Goal: Task Accomplishment & Management: Use online tool/utility

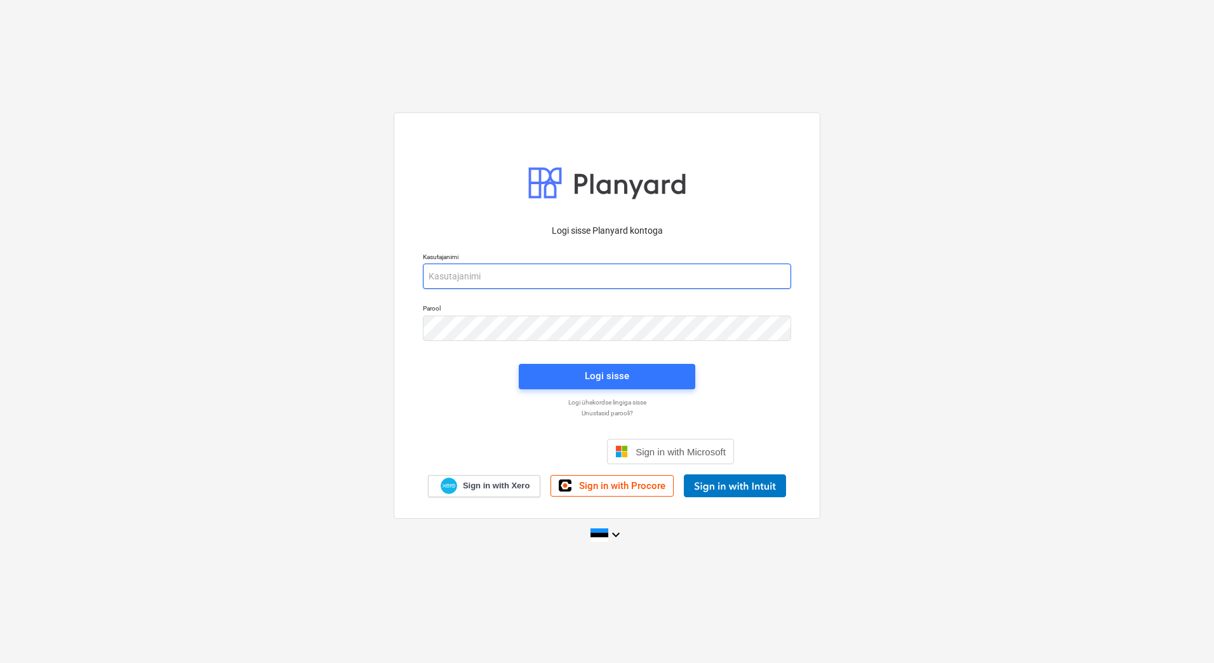
click at [460, 276] on input "email" at bounding box center [607, 275] width 368 height 25
type input "[PERSON_NAME][EMAIL_ADDRESS][PERSON_NAME][DOMAIN_NAME]"
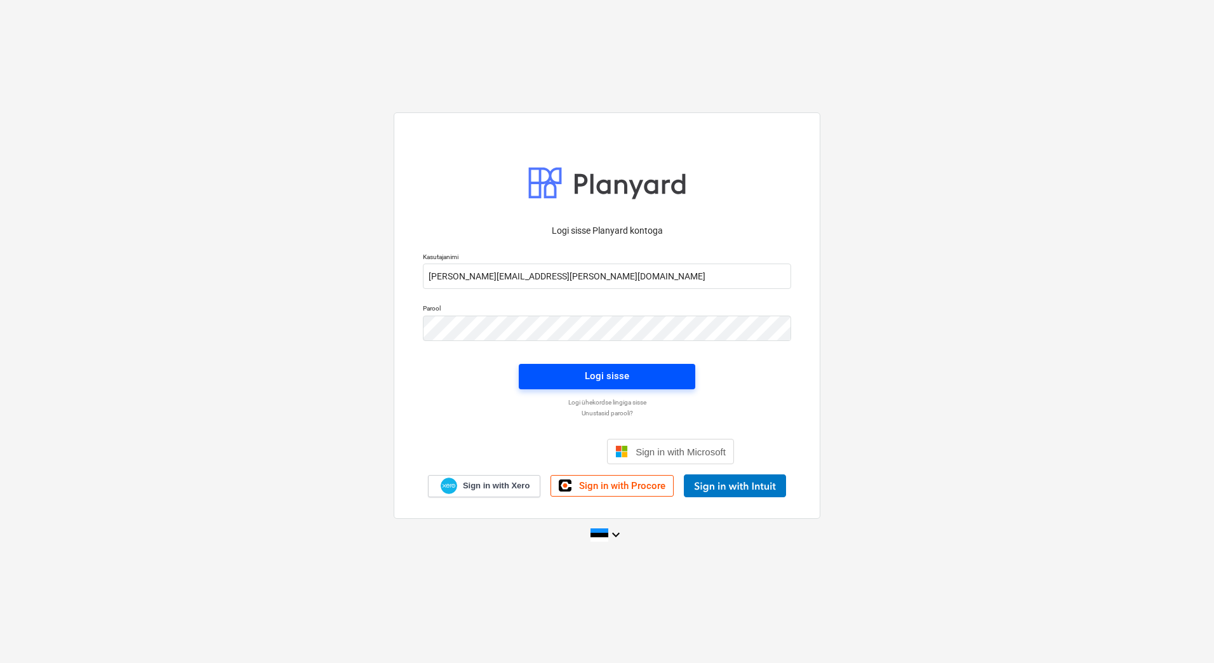
click at [628, 378] on div "Logi sisse" at bounding box center [607, 376] width 44 height 17
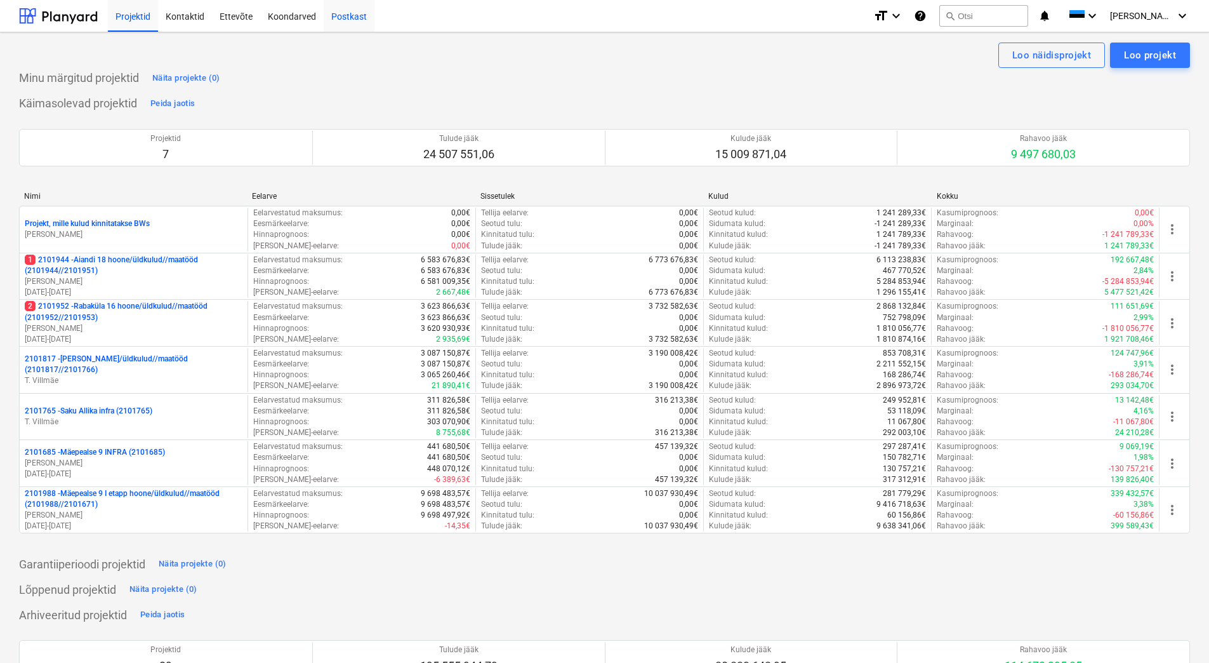
drag, startPoint x: 302, startPoint y: 17, endPoint x: 343, endPoint y: 25, distance: 42.0
click at [302, 17] on div "Koondarved" at bounding box center [291, 15] width 63 height 32
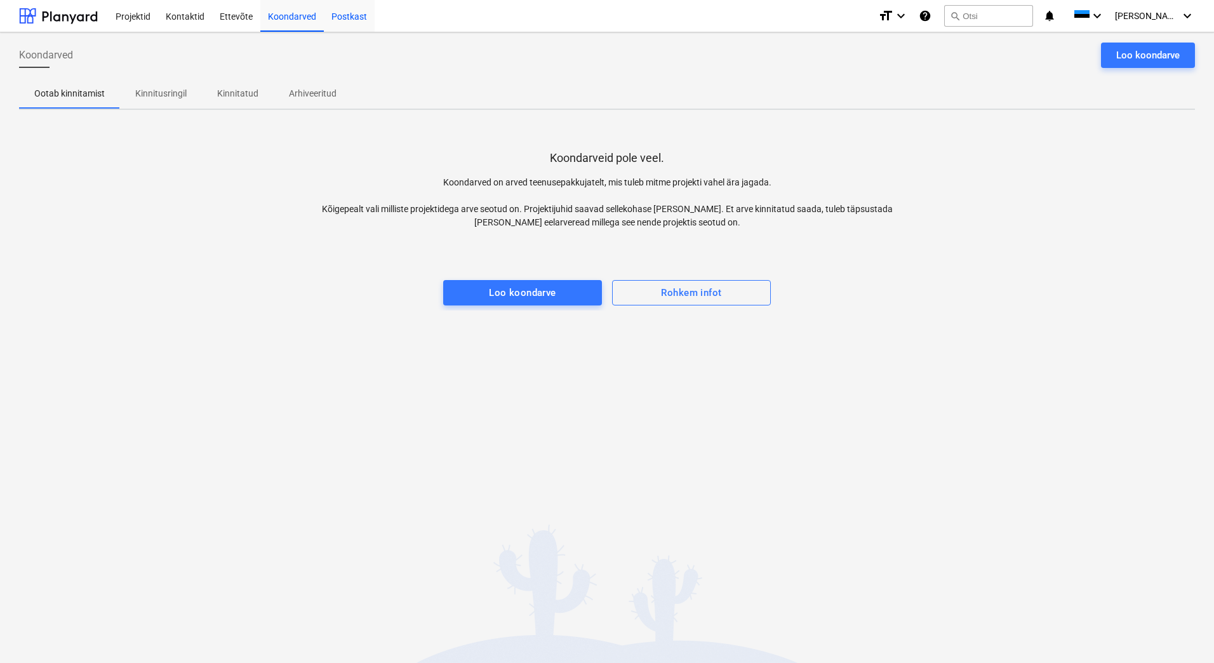
click at [350, 13] on div "Postkast" at bounding box center [349, 15] width 51 height 32
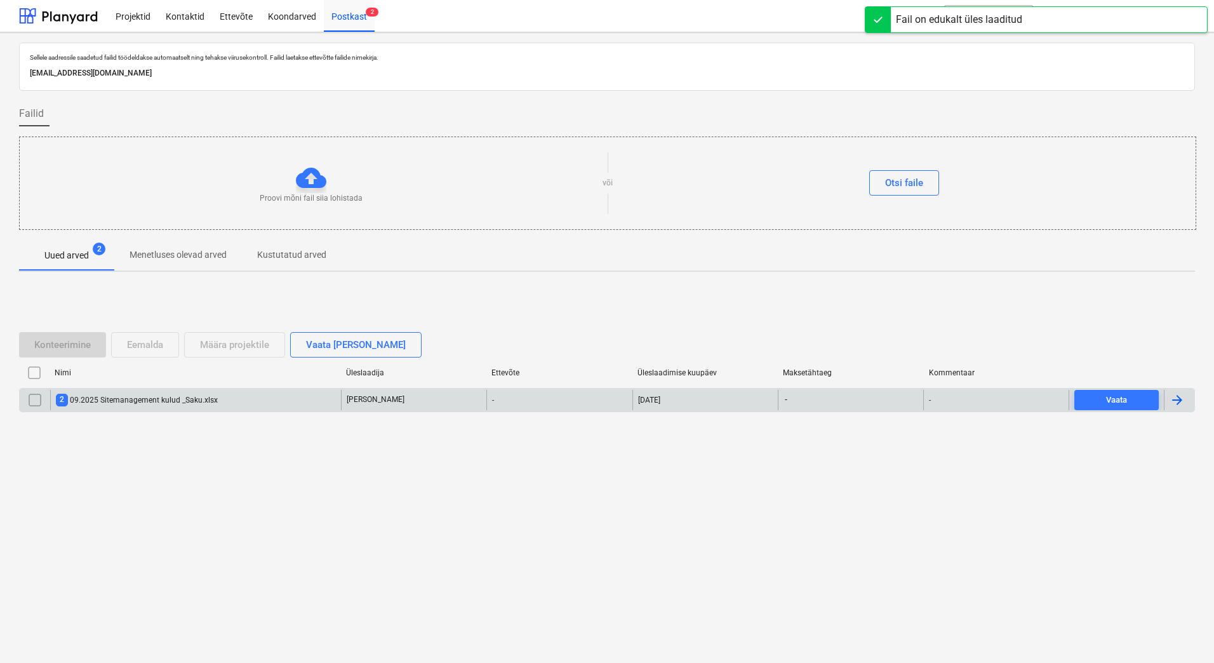
click at [1174, 400] on div at bounding box center [1176, 399] width 15 height 15
click at [41, 401] on input "checkbox" at bounding box center [35, 400] width 20 height 20
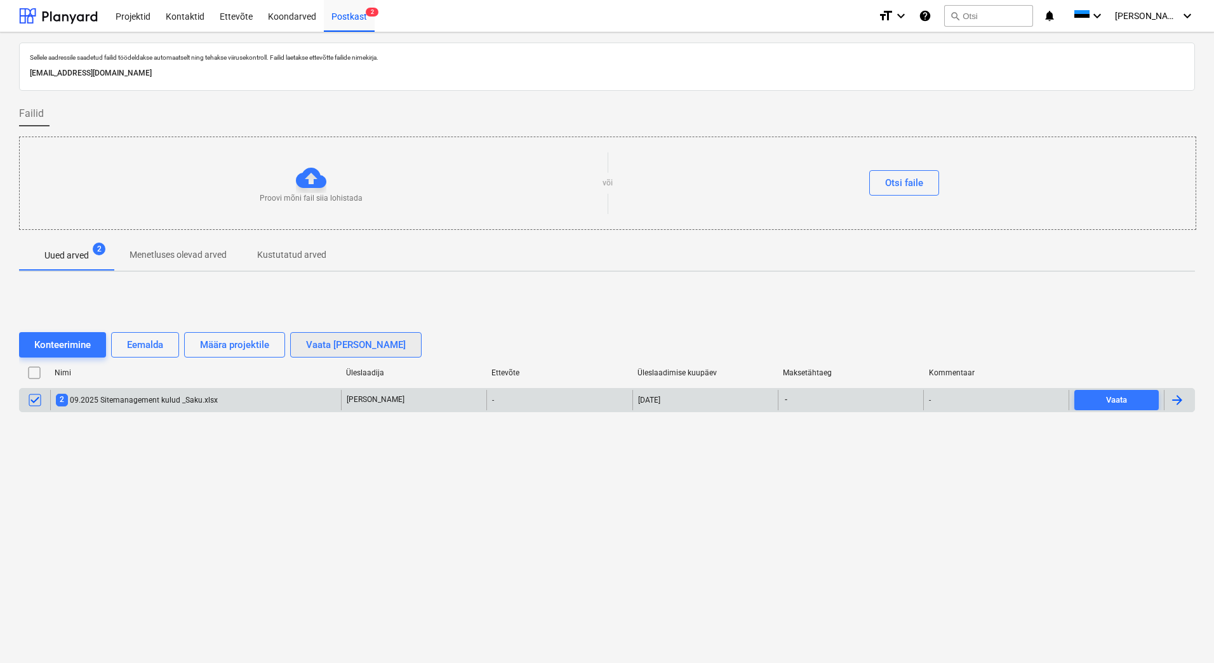
click at [330, 350] on div "Vaata [PERSON_NAME]" at bounding box center [356, 344] width 100 height 17
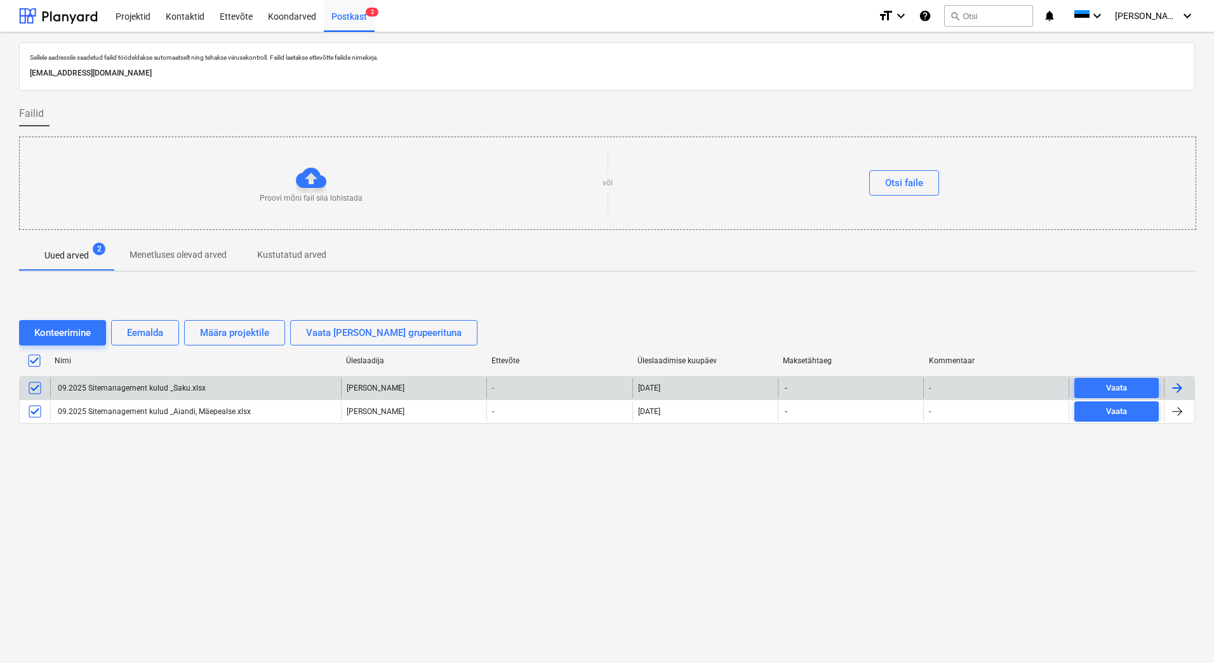
click at [43, 385] on input "checkbox" at bounding box center [35, 388] width 20 height 20
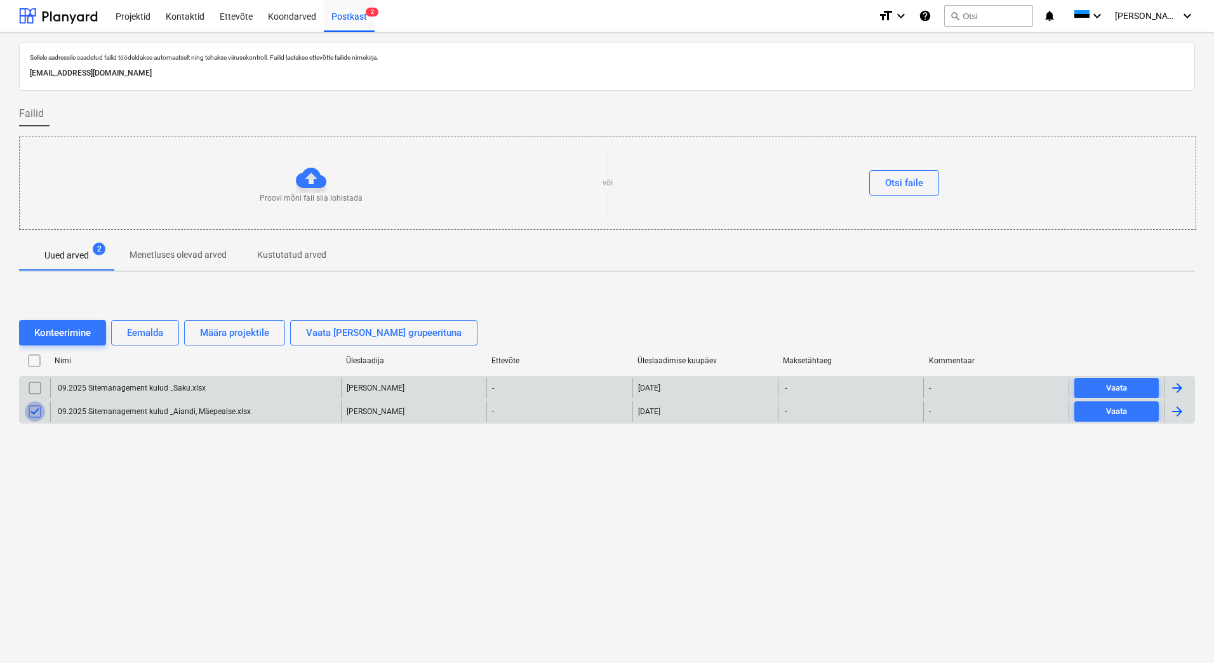
click at [34, 414] on input "checkbox" at bounding box center [35, 411] width 20 height 20
click at [1177, 390] on div at bounding box center [1176, 387] width 15 height 15
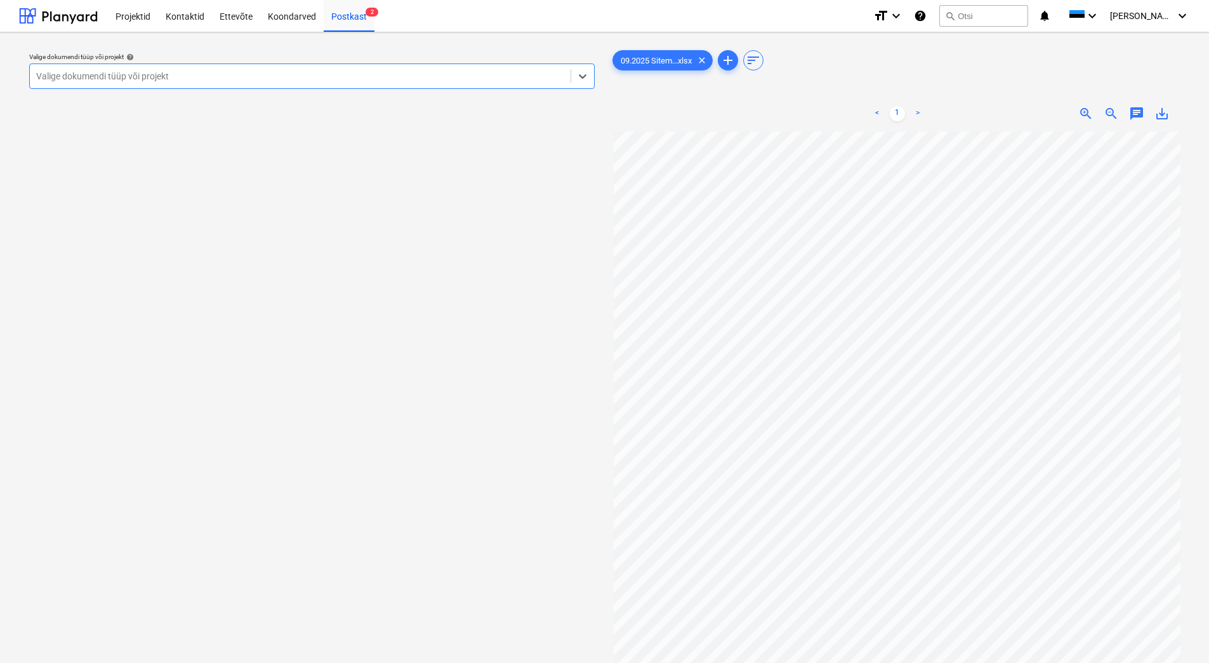
click at [257, 78] on div at bounding box center [300, 76] width 528 height 13
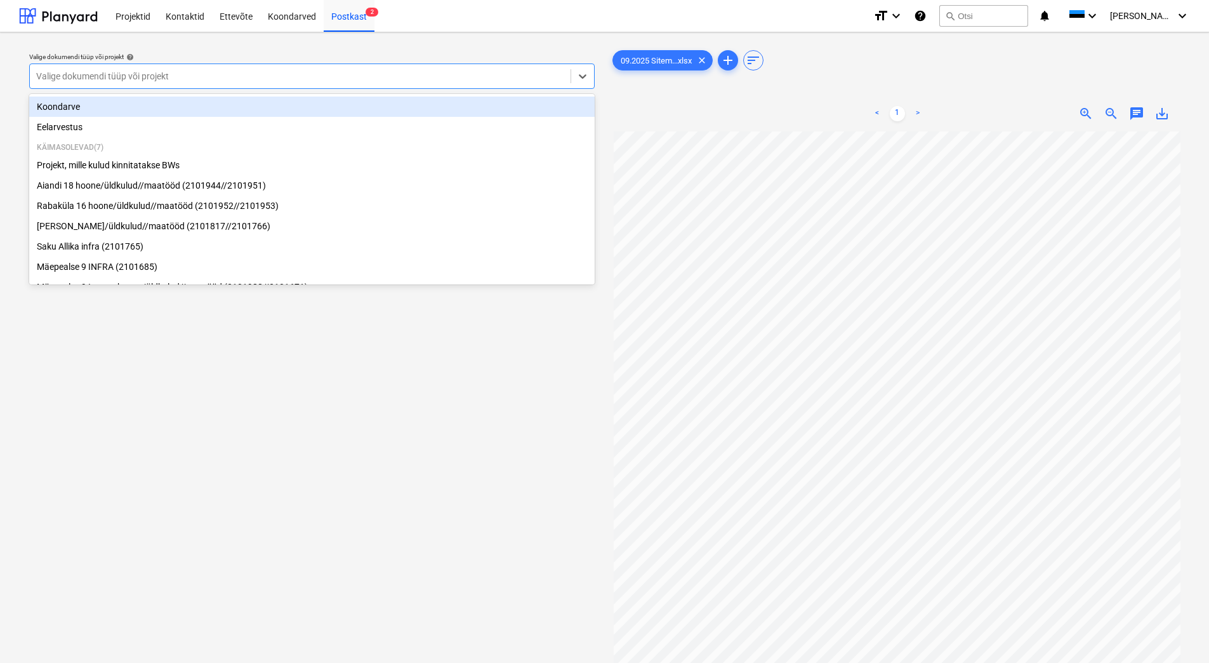
click at [242, 100] on div "Koondarve" at bounding box center [312, 106] width 566 height 20
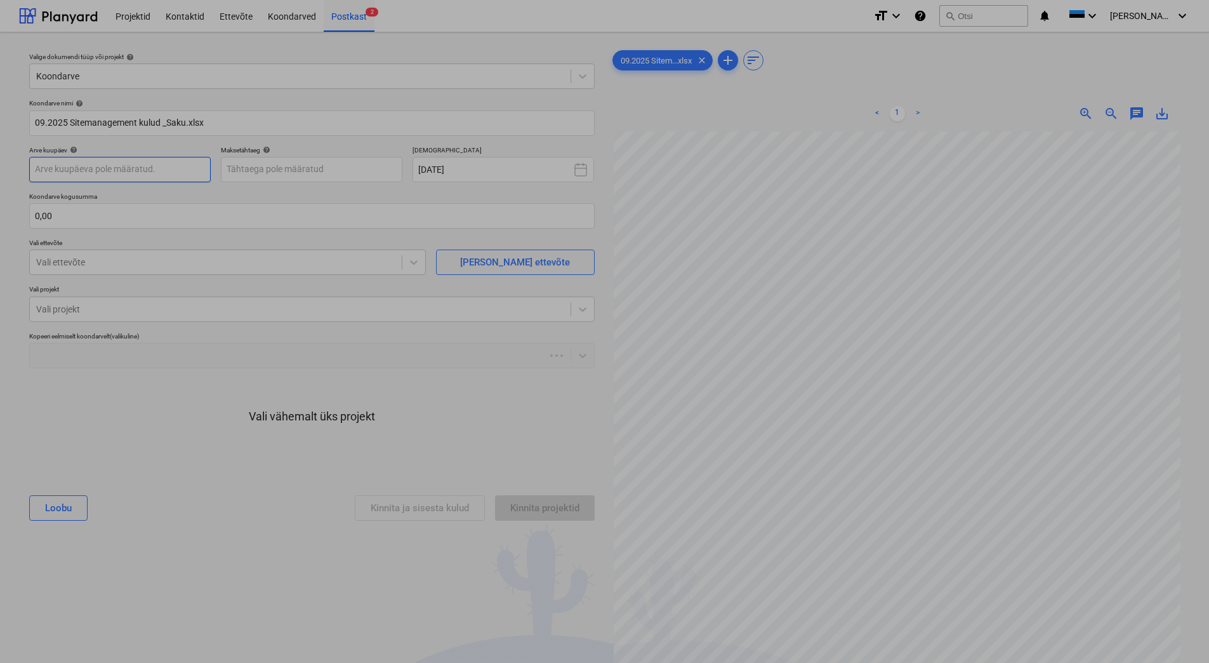
click at [127, 166] on body "Projektid Kontaktid Ettevõte Koondarved Postkast 2 format_size keyboard_arrow_d…" at bounding box center [604, 331] width 1209 height 663
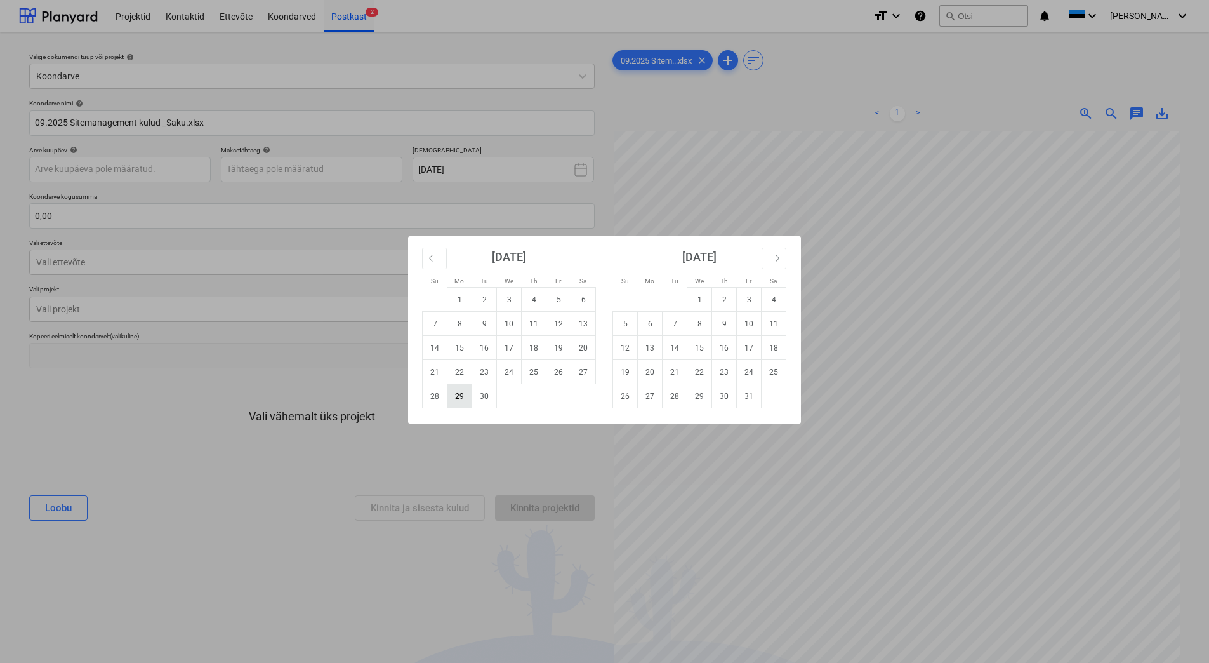
click at [459, 400] on td "29" at bounding box center [460, 396] width 25 height 24
type input "[DATE]"
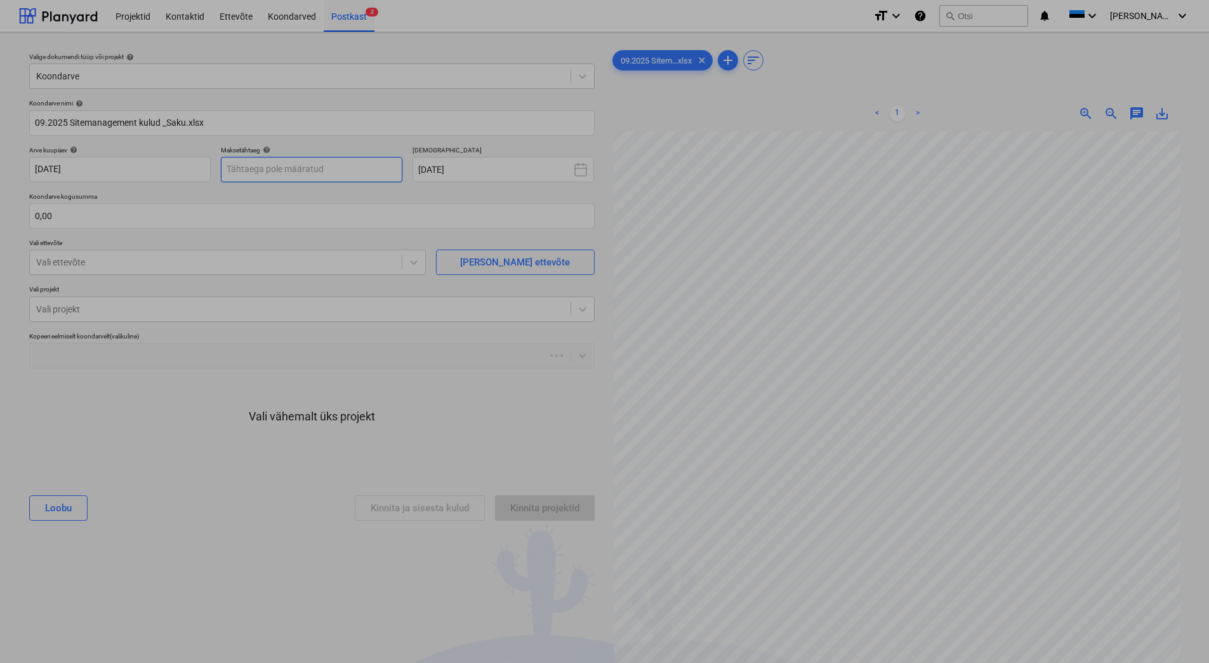
click at [277, 169] on body "Projektid Kontaktid Ettevõte Koondarved Postkast 2 format_size keyboard_arrow_d…" at bounding box center [604, 331] width 1209 height 663
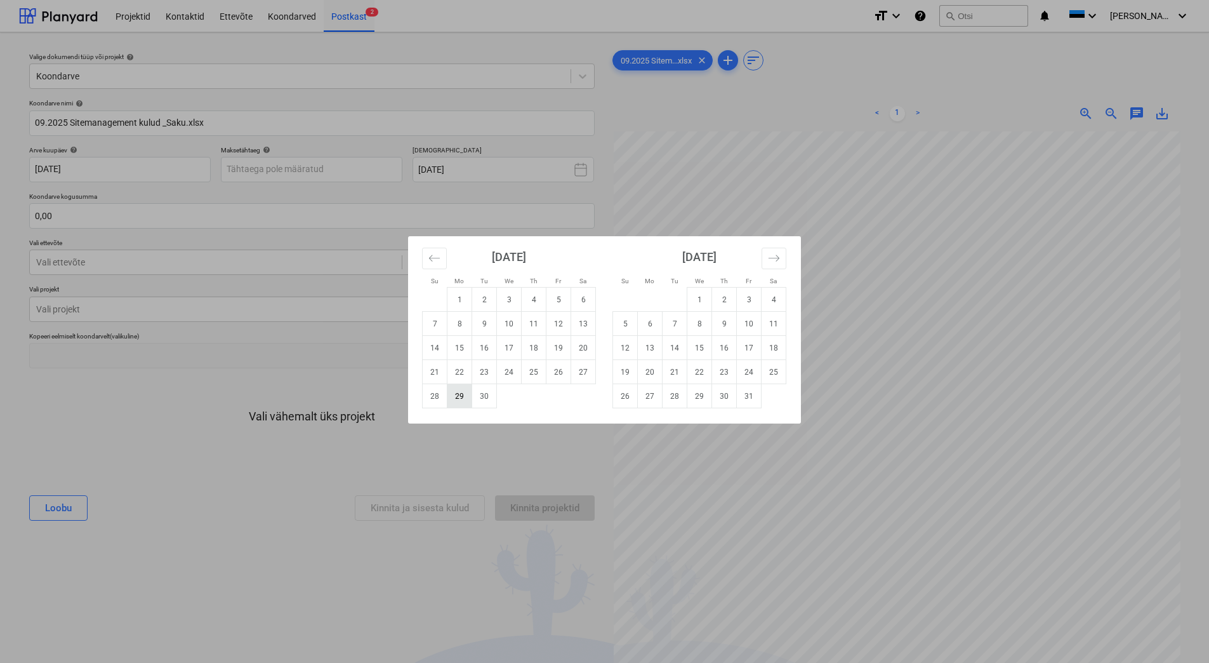
click at [457, 400] on td "29" at bounding box center [460, 396] width 25 height 24
type input "[DATE]"
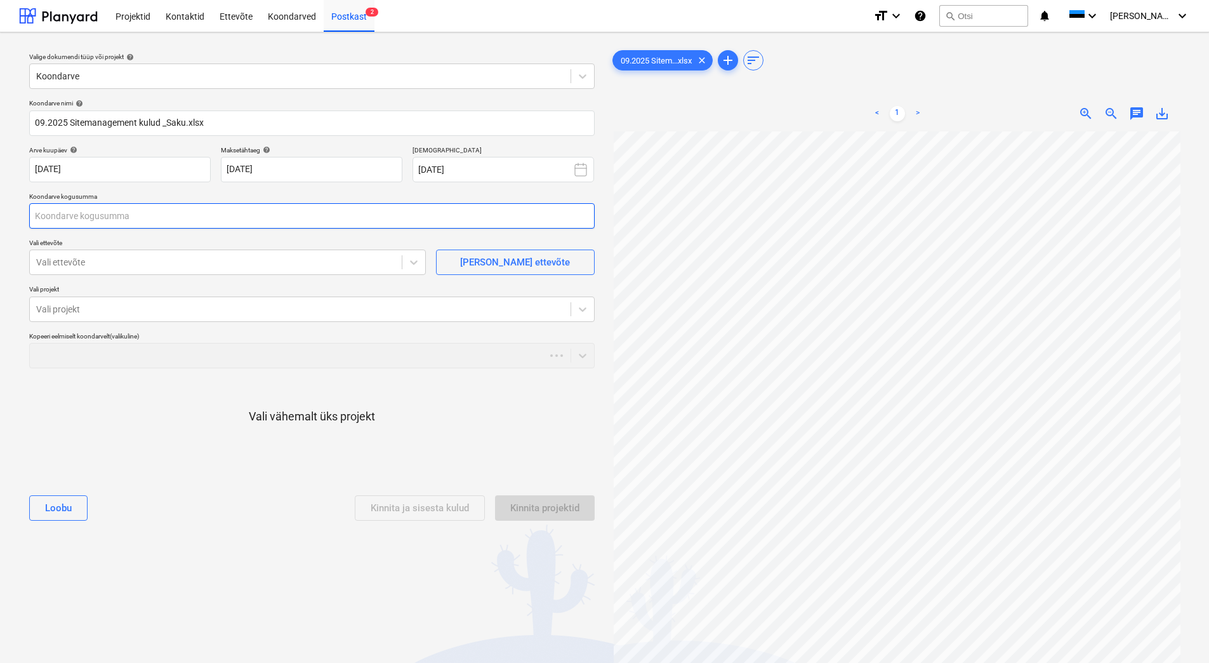
click at [217, 223] on input "text" at bounding box center [312, 215] width 566 height 25
type input "18 907,76"
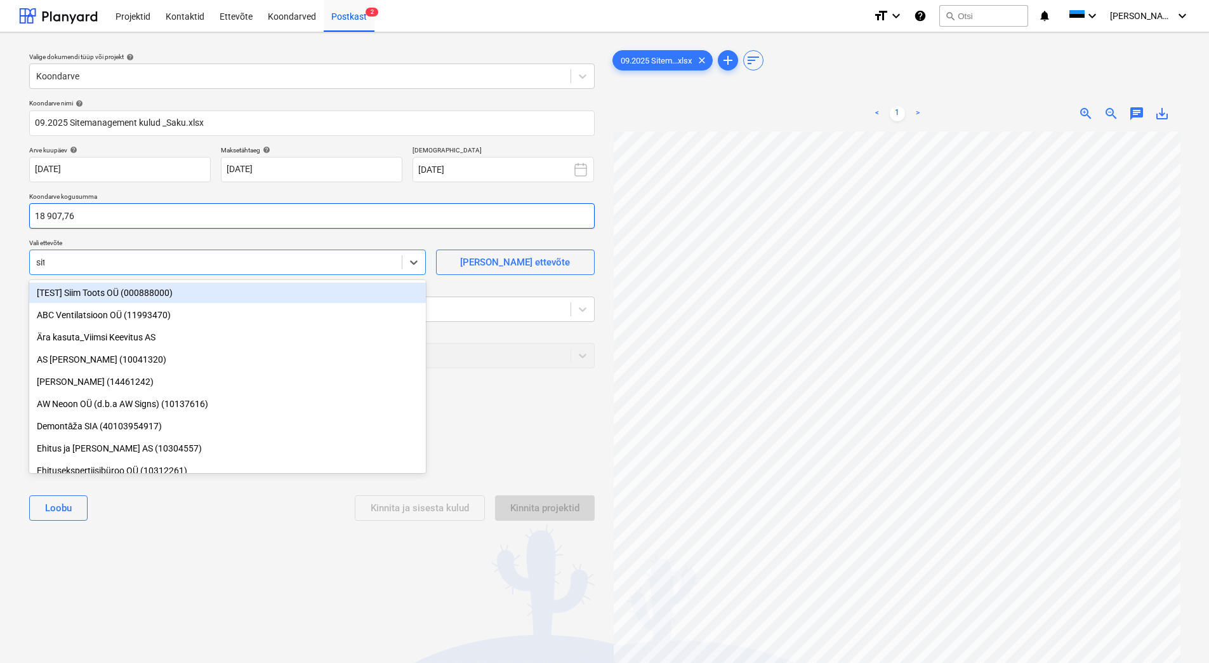
type input "site"
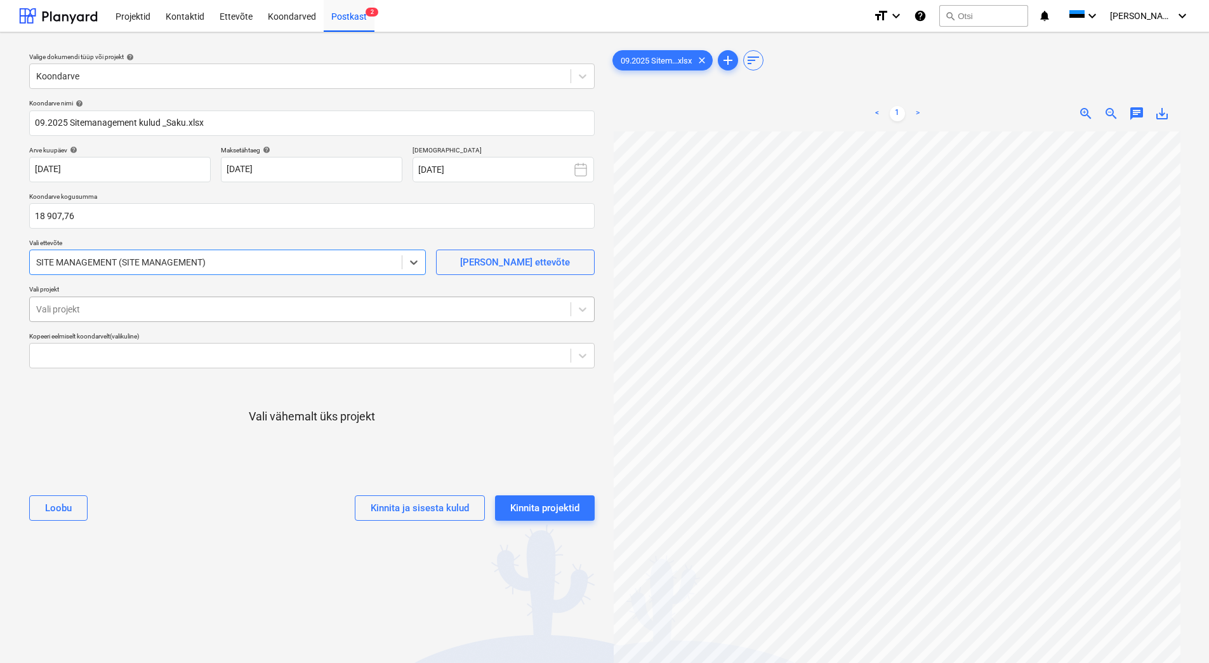
click at [187, 317] on div "Vali projekt" at bounding box center [300, 309] width 541 height 18
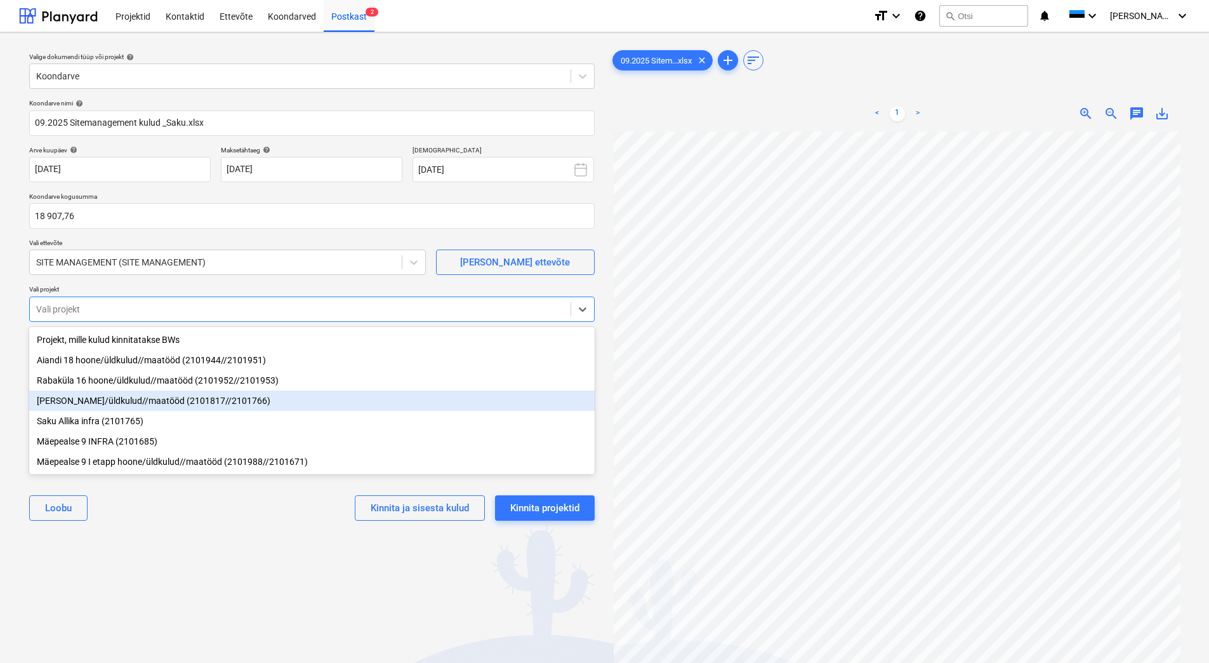
click at [206, 405] on div "[PERSON_NAME]/üldkulud//maatööd (2101817//2101766)" at bounding box center [312, 400] width 566 height 20
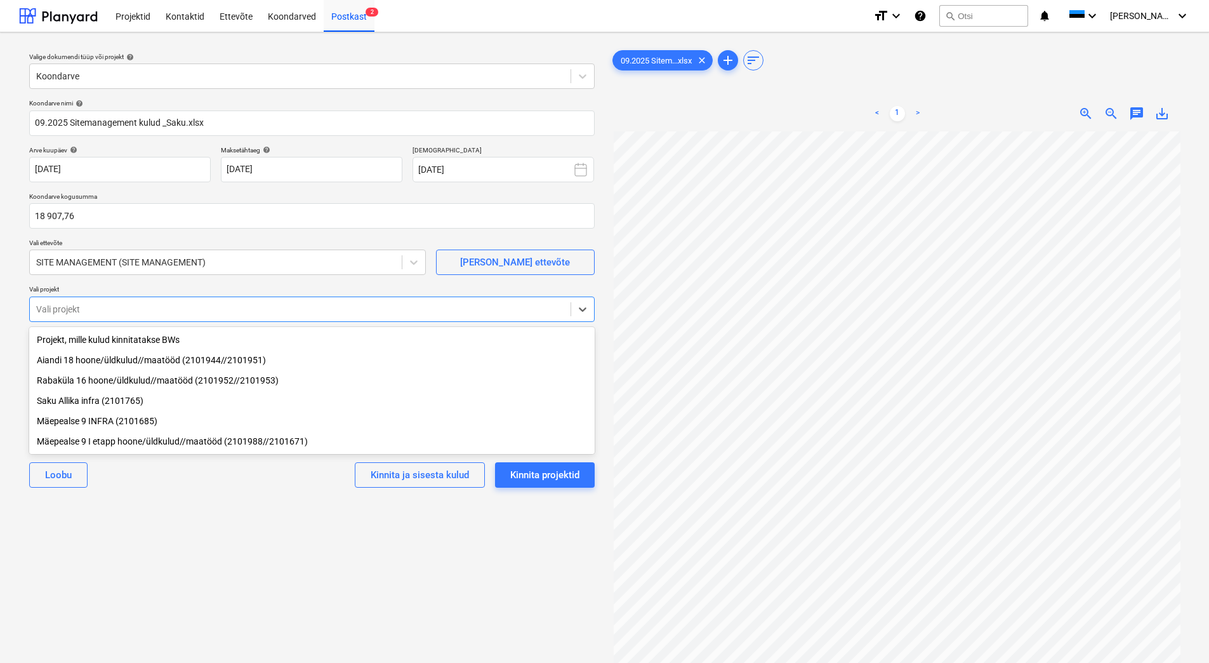
click at [223, 535] on div "Valige dokumendi tüüp või projekt help Koondarve Koondarve nimi help 09.2025 Si…" at bounding box center [312, 403] width 586 height 721
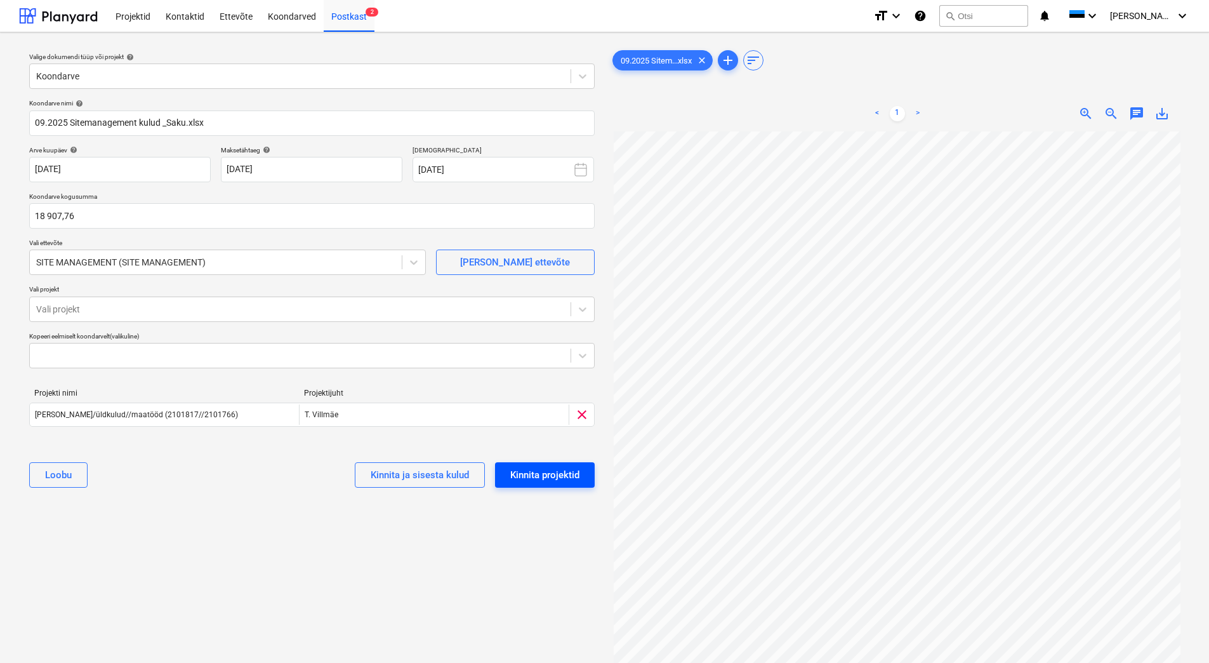
click at [546, 473] on div "Kinnita projektid" at bounding box center [544, 475] width 69 height 17
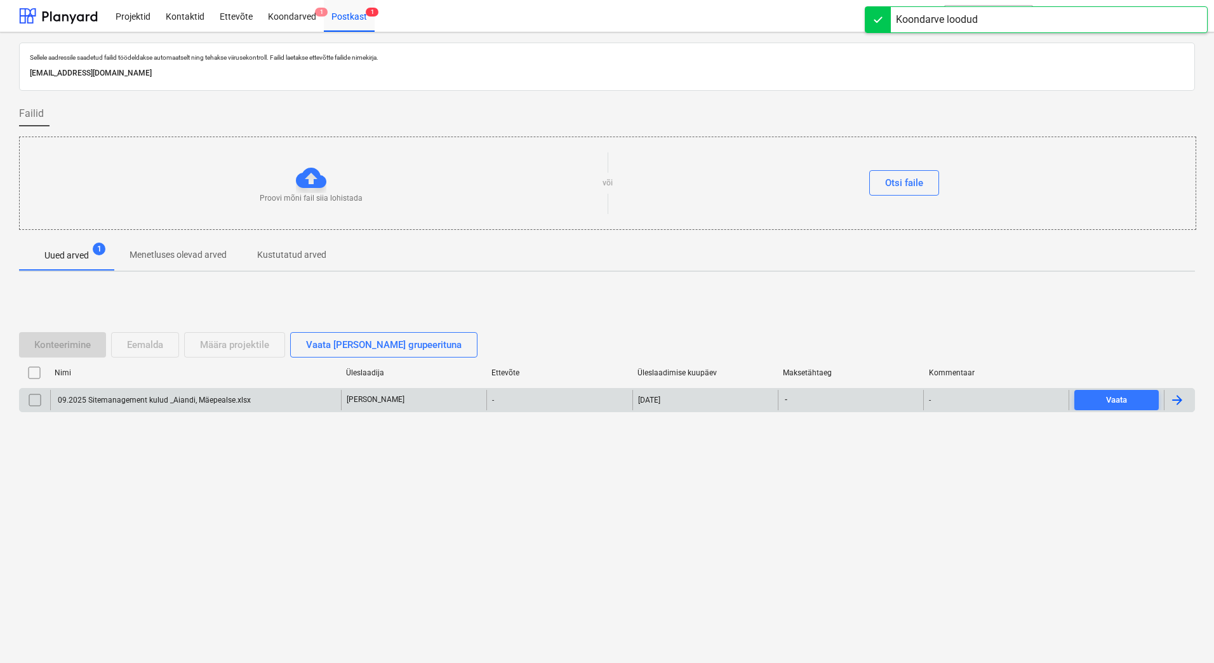
click at [1184, 399] on div at bounding box center [1179, 400] width 30 height 20
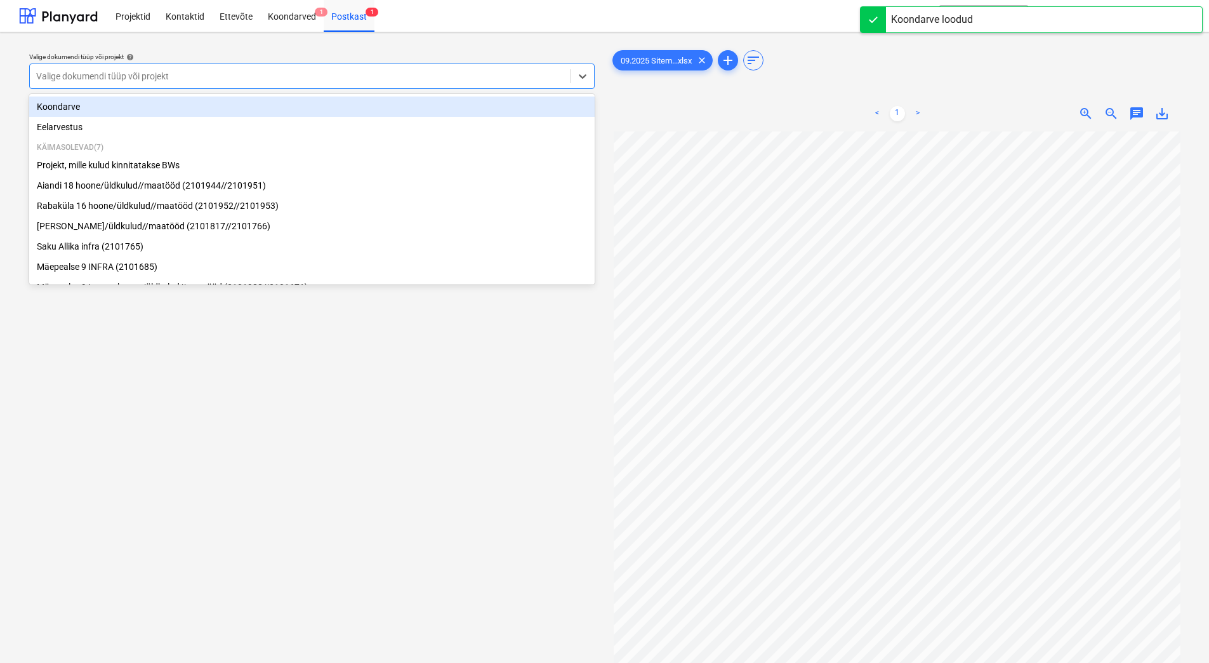
click at [244, 67] on div "Valige dokumendi tüüp või projekt" at bounding box center [300, 76] width 541 height 18
click at [171, 107] on div "Koondarve" at bounding box center [312, 106] width 566 height 20
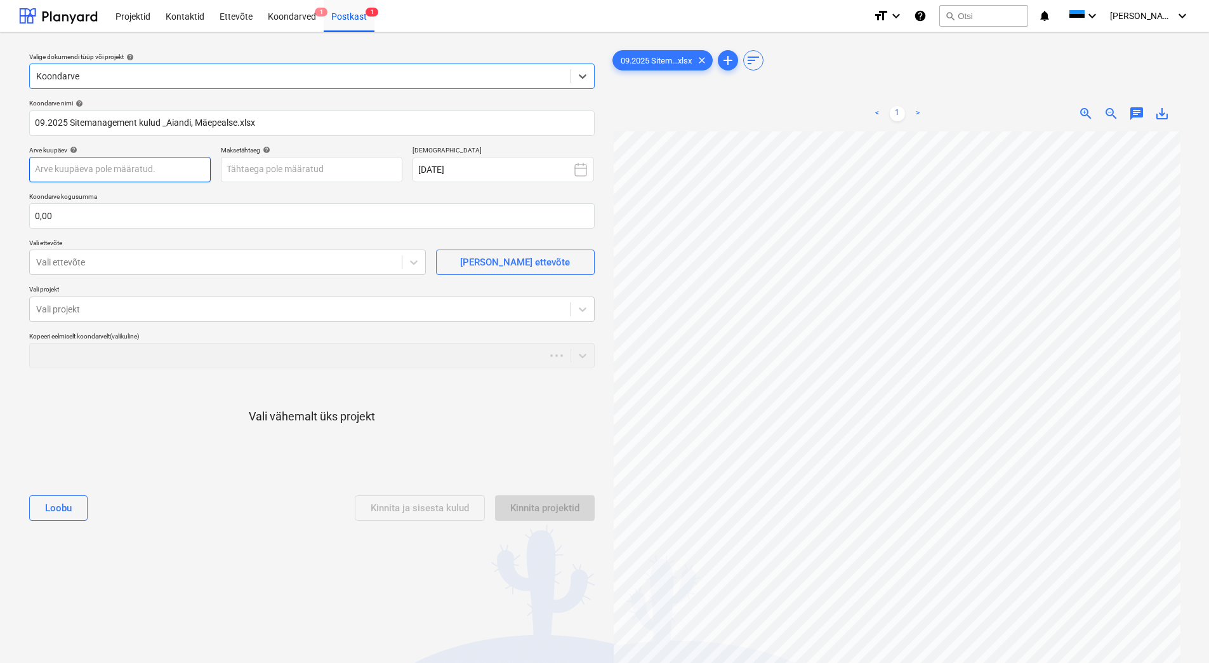
click at [151, 162] on body "Projektid Kontaktid Ettevõte Koondarved 1 Postkast 1 format_size keyboard_arrow…" at bounding box center [604, 331] width 1209 height 663
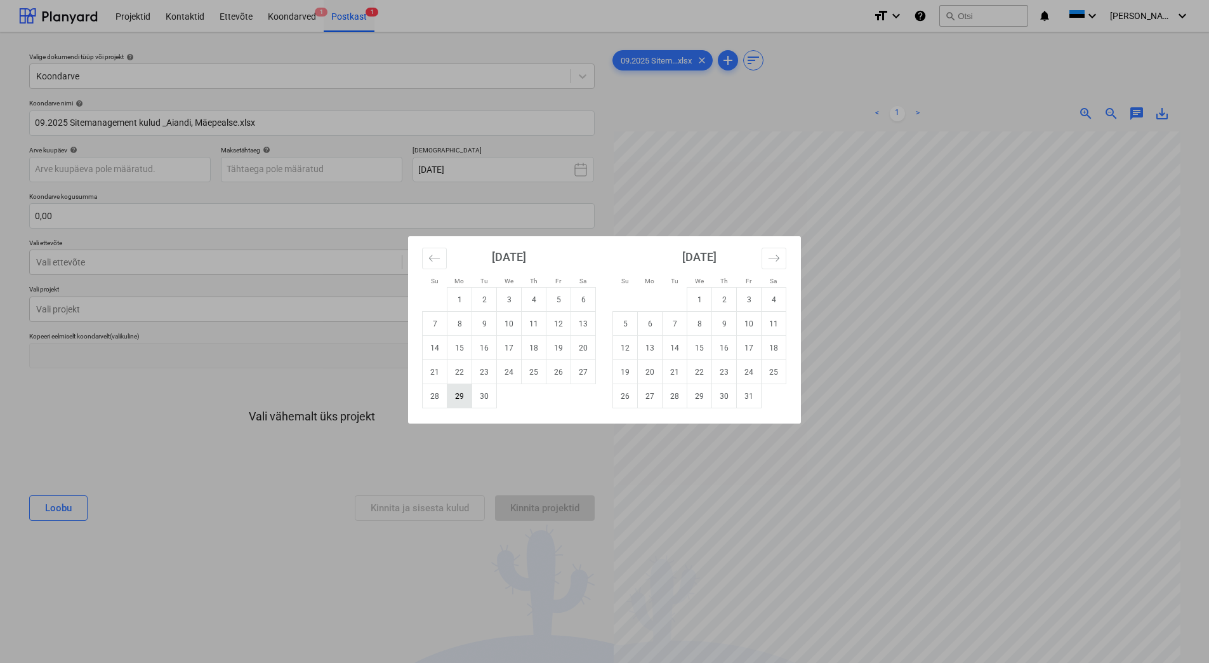
click at [467, 402] on td "29" at bounding box center [460, 396] width 25 height 24
type input "[DATE]"
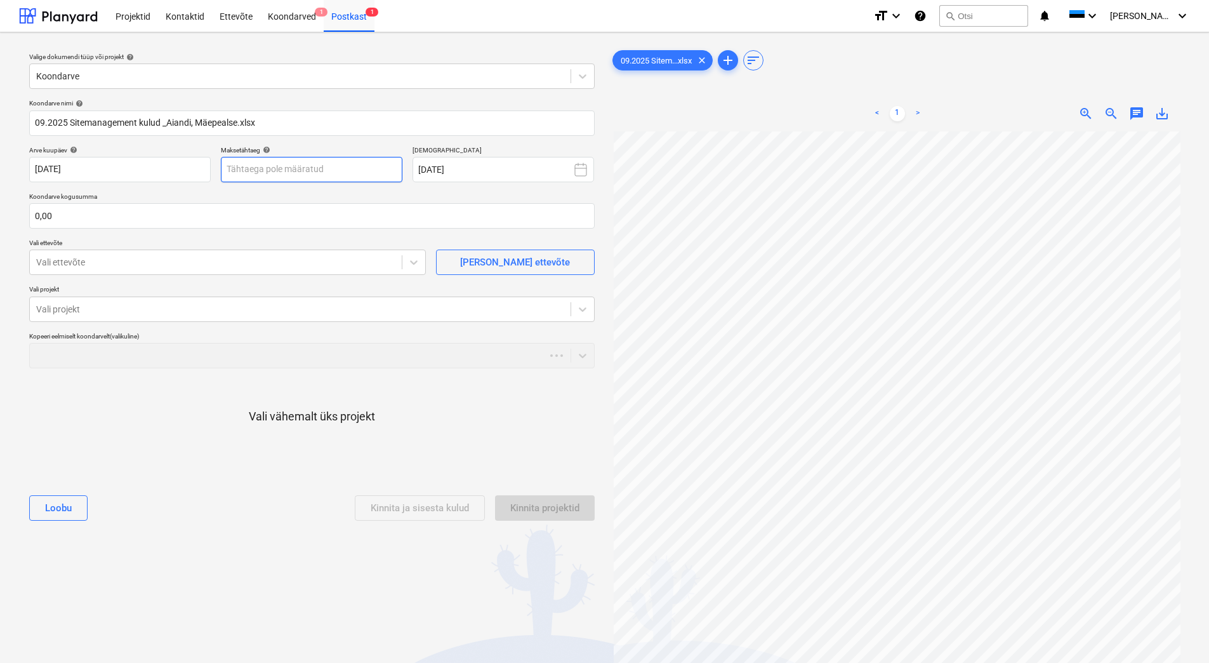
click at [334, 164] on body "Projektid Kontaktid Ettevõte Koondarved 1 Postkast 1 format_size keyboard_arrow…" at bounding box center [604, 331] width 1209 height 663
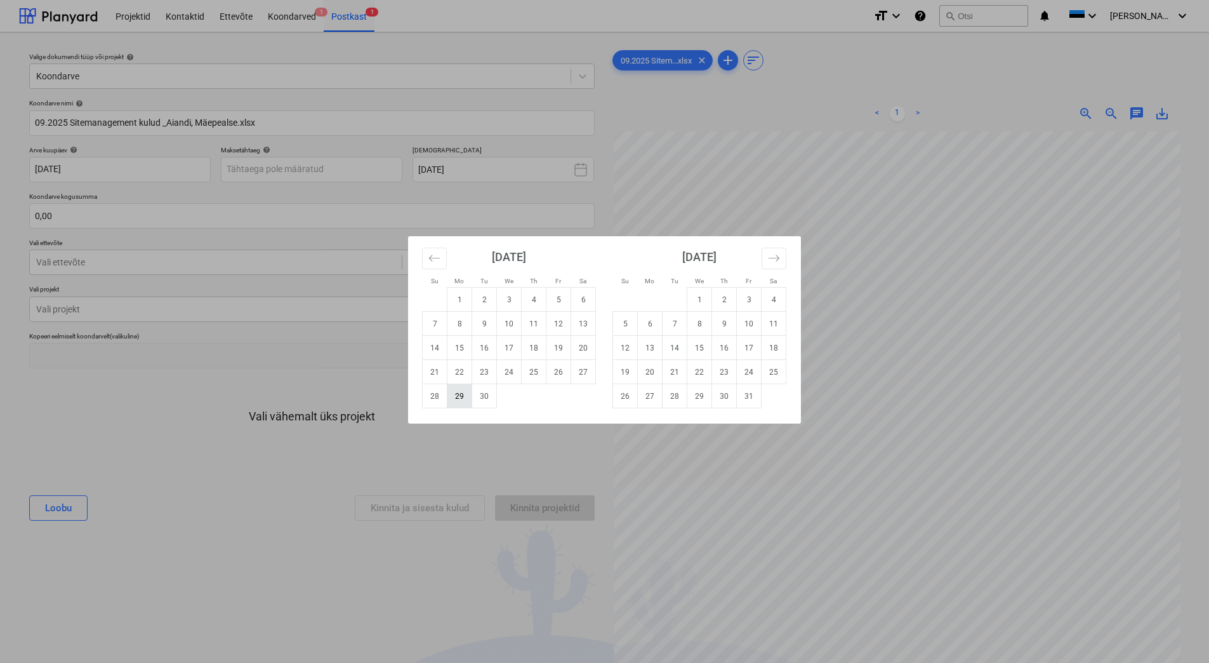
click at [459, 402] on td "29" at bounding box center [460, 396] width 25 height 24
type input "[DATE]"
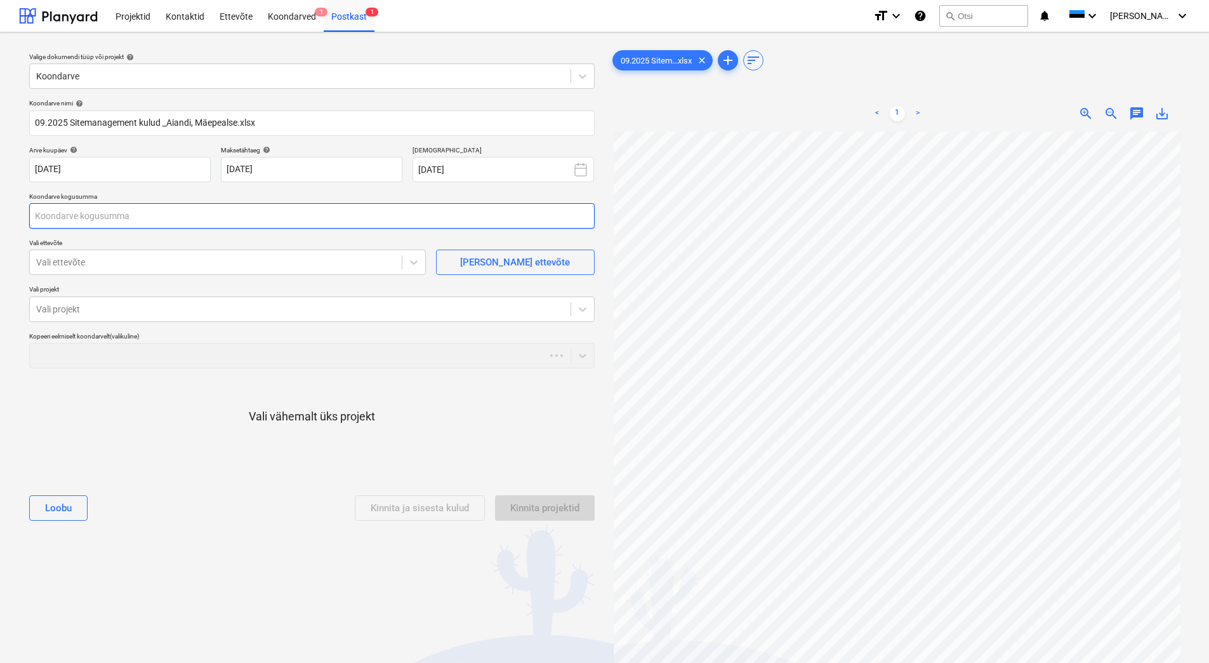
click at [265, 216] on input "text" at bounding box center [312, 215] width 566 height 25
type input "51 734,04"
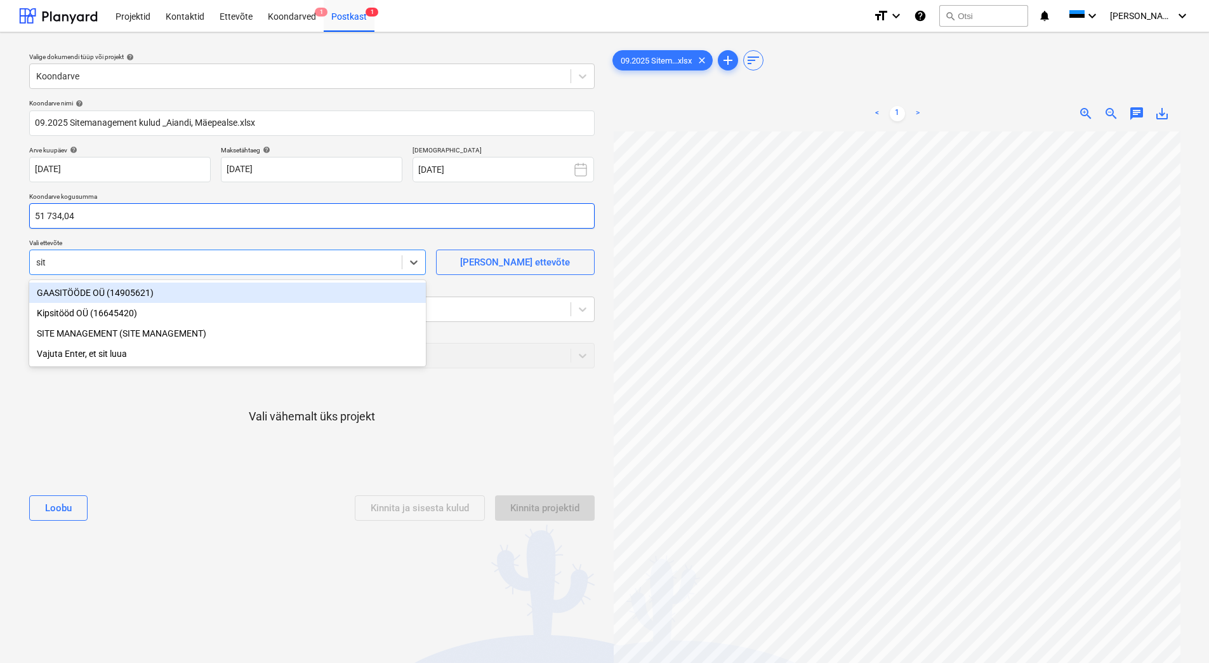
type input "site"
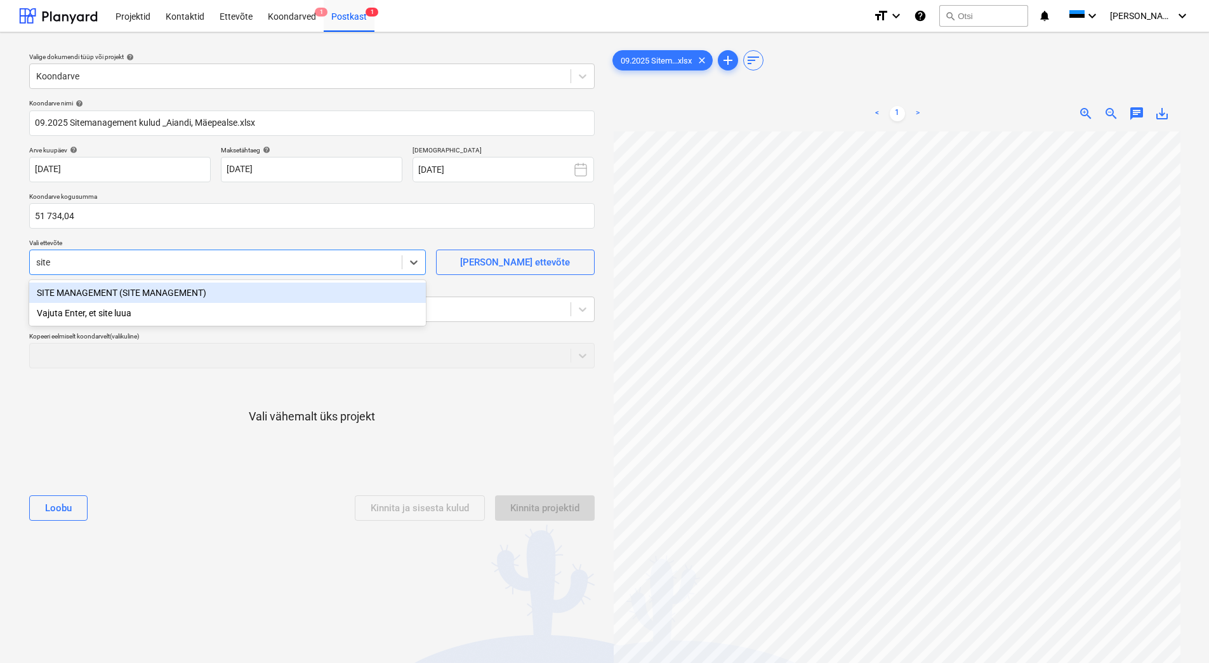
click at [137, 295] on div "SITE MANAGEMENT (SITE MANAGEMENT)" at bounding box center [227, 292] width 397 height 20
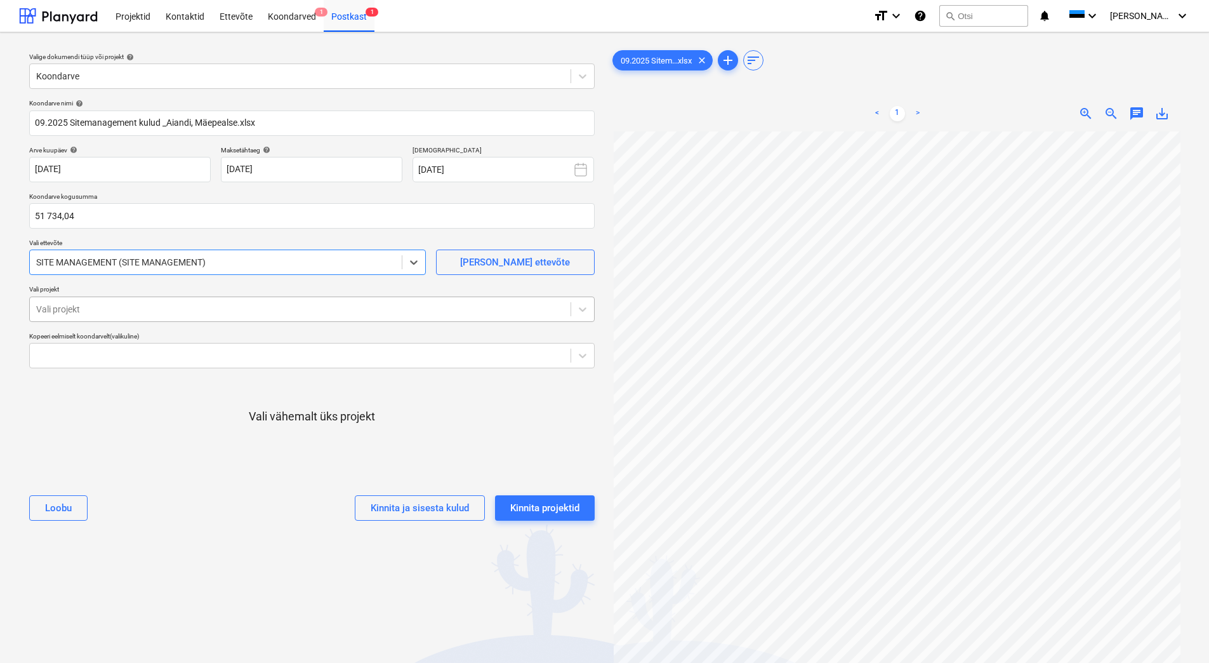
click at [140, 310] on div at bounding box center [300, 309] width 528 height 13
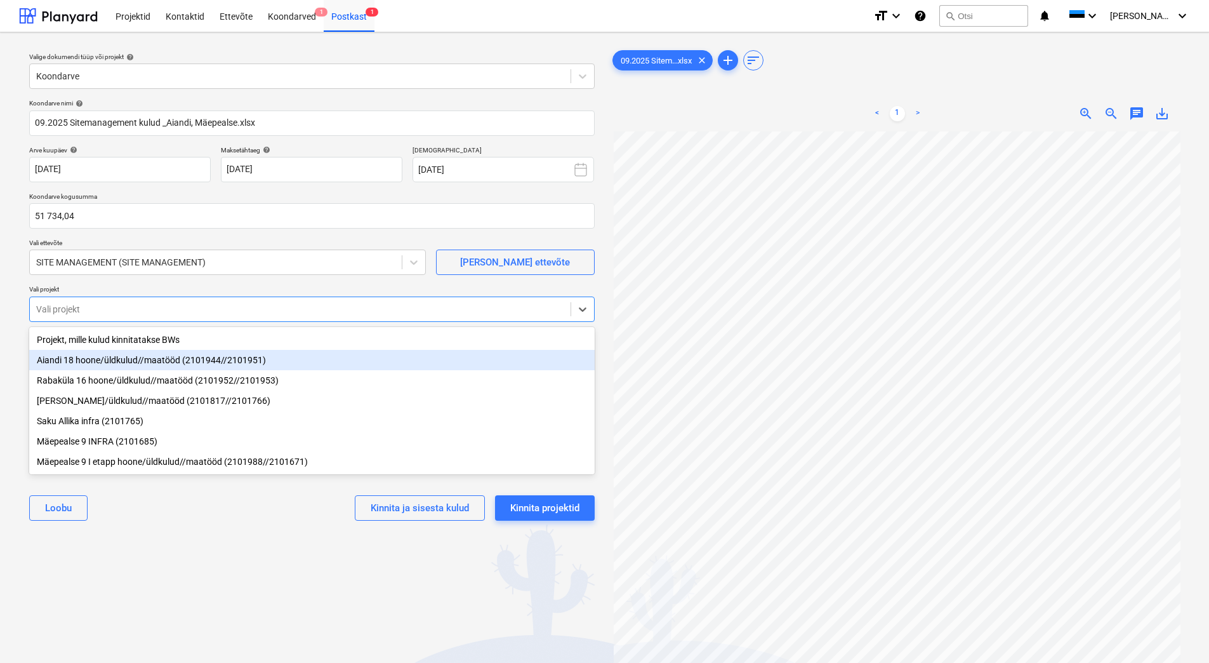
click at [142, 354] on div "Aiandi 18 hoone/üldkulud//maatööd (2101944//2101951)" at bounding box center [312, 360] width 566 height 20
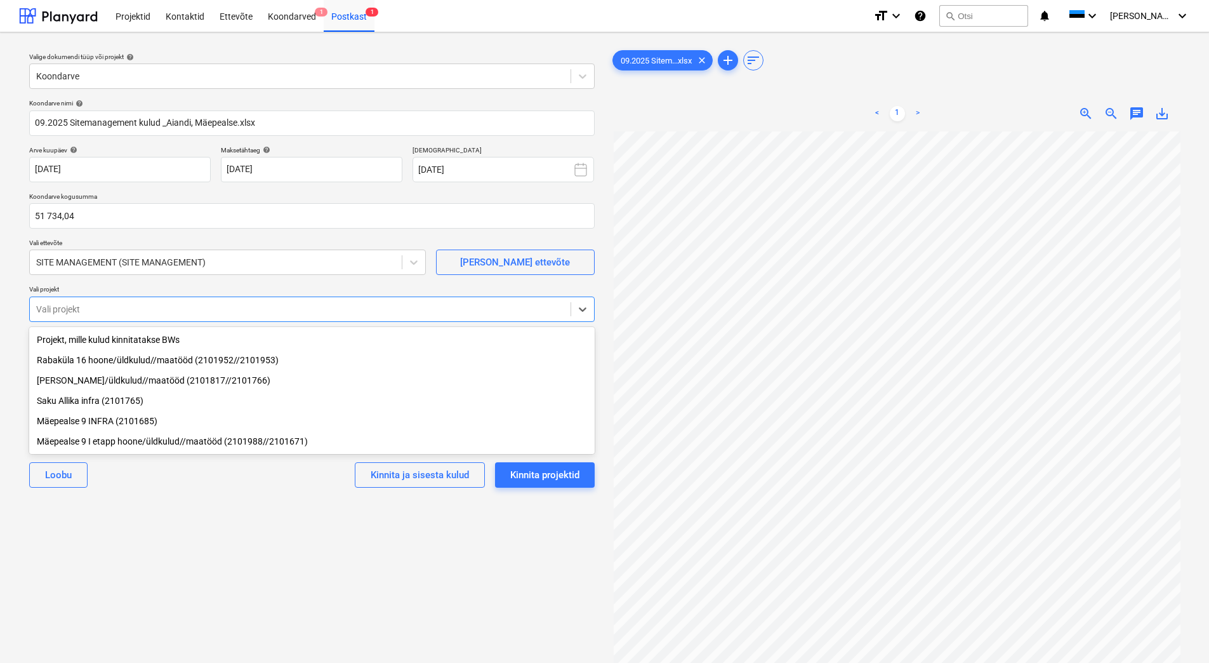
click at [146, 361] on div "Rabaküla 16 hoone/üldkulud//maatööd (2101952//2101953)" at bounding box center [312, 360] width 566 height 20
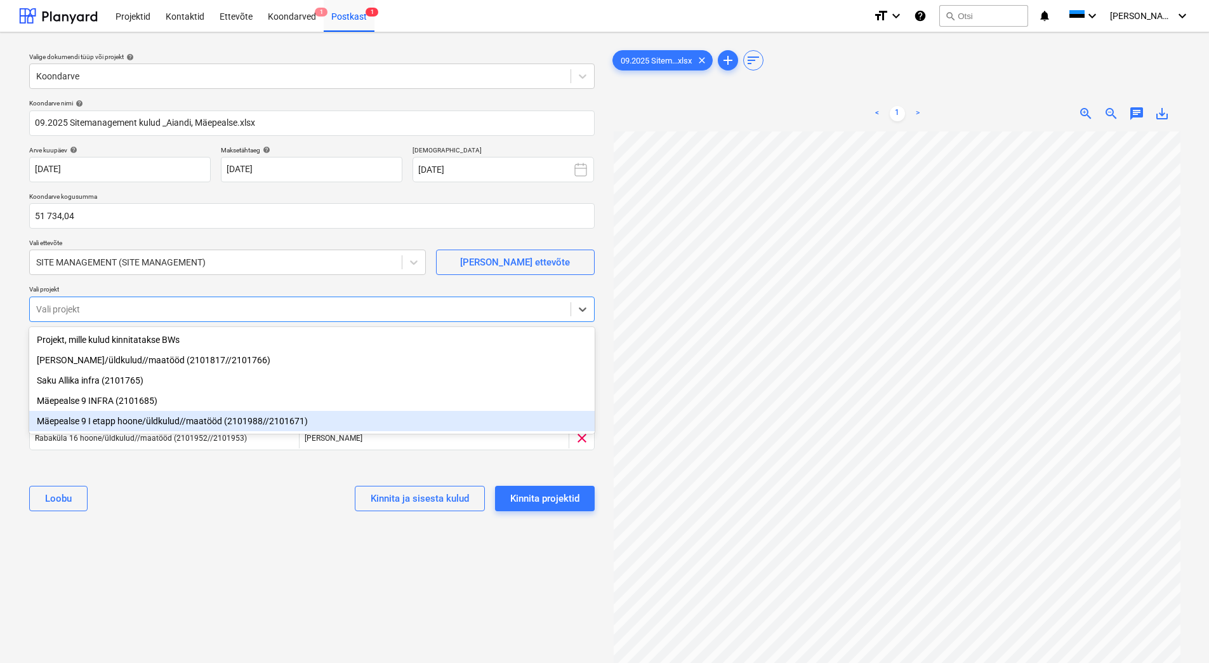
click at [155, 419] on div "Mäepealse 9 I etapp hoone/üldkulud//maatööd (2101988//2101671)" at bounding box center [312, 421] width 566 height 20
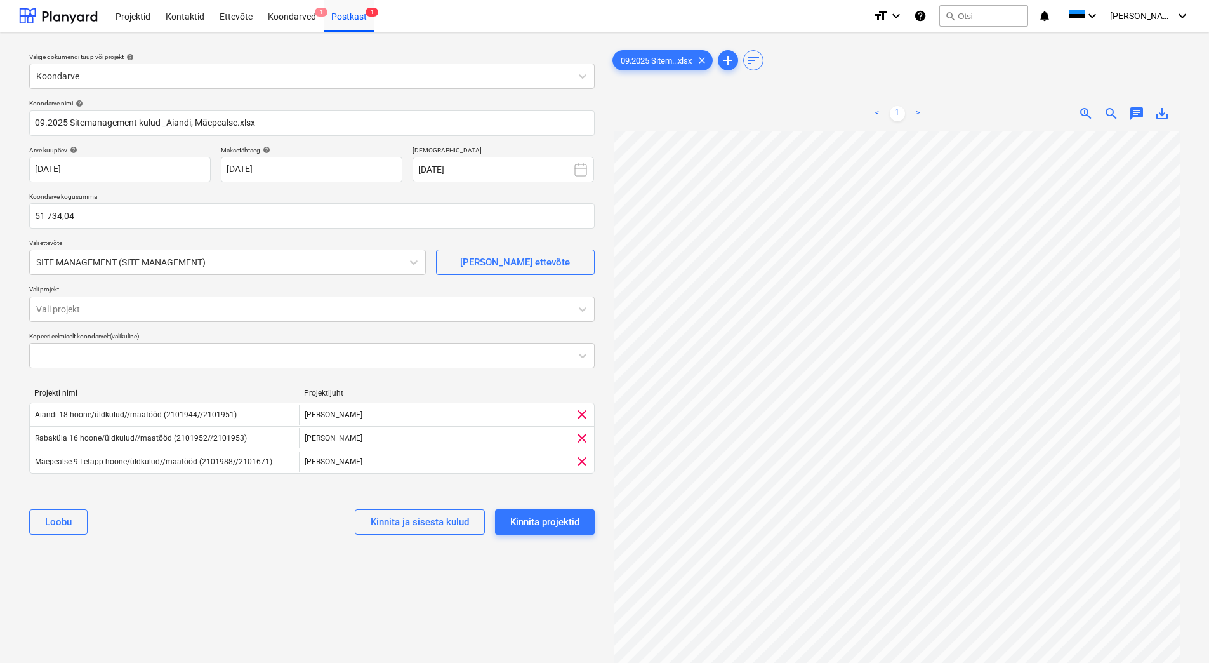
click at [194, 543] on div "[PERSON_NAME] ja sisesta kulud Kinnita projektid" at bounding box center [312, 522] width 566 height 46
click at [559, 527] on div "Kinnita projektid" at bounding box center [544, 522] width 69 height 17
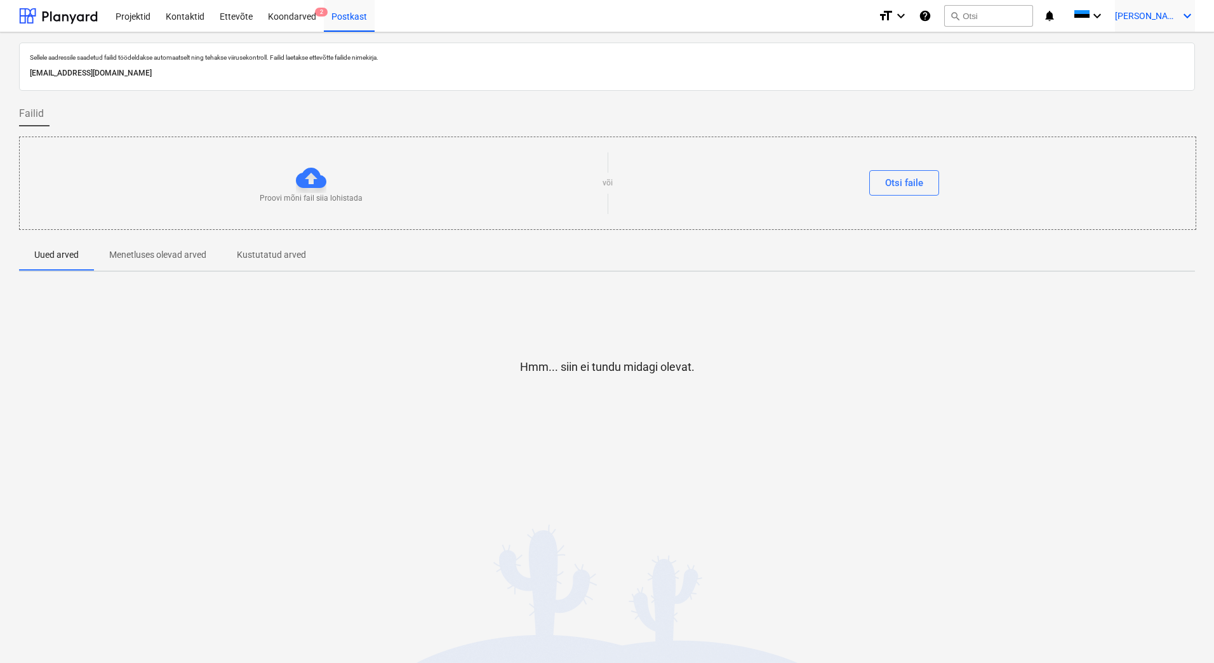
click at [1187, 12] on icon "keyboard_arrow_down" at bounding box center [1186, 15] width 15 height 15
click at [1146, 67] on div "Logi välja" at bounding box center [1156, 70] width 76 height 20
